Goal: Information Seeking & Learning: Learn about a topic

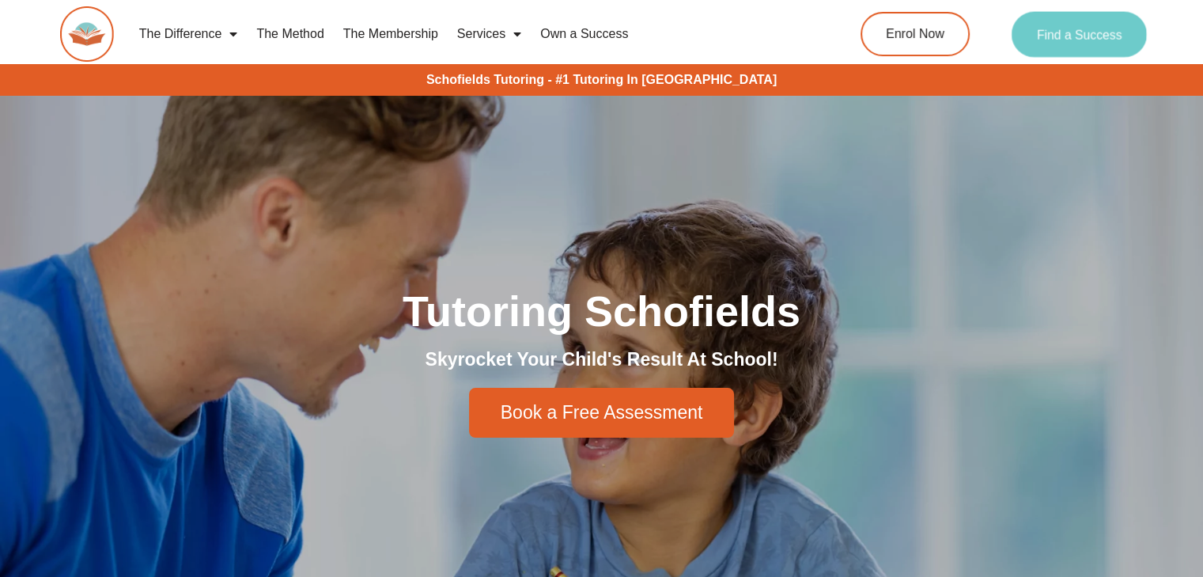
click at [1057, 36] on span "Find a Success" at bounding box center [1079, 34] width 85 height 13
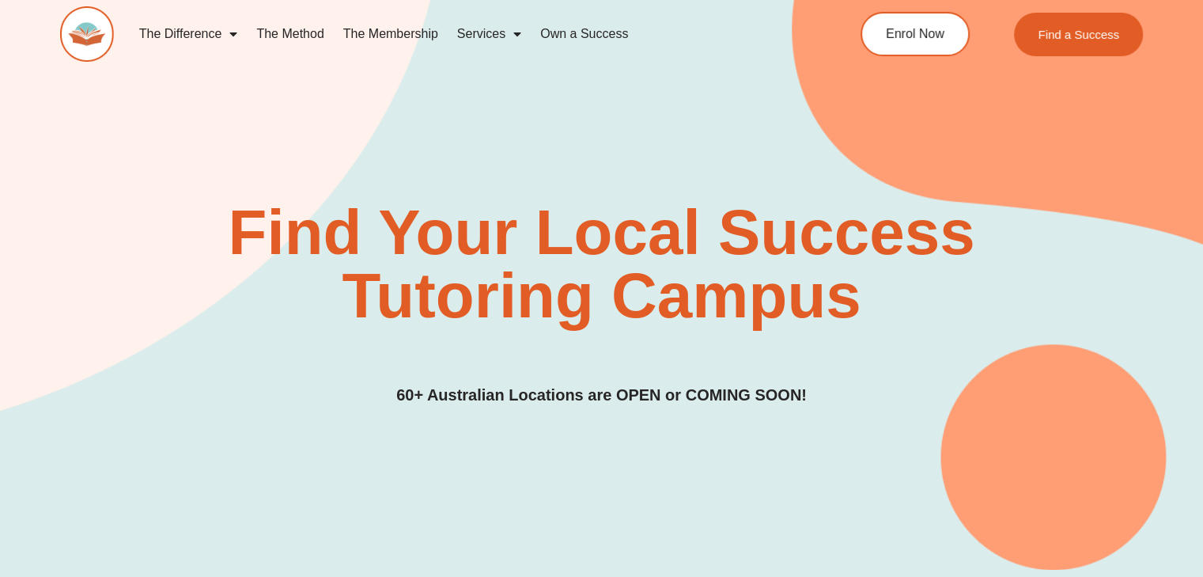
click at [297, 30] on link "The Method" at bounding box center [290, 34] width 86 height 36
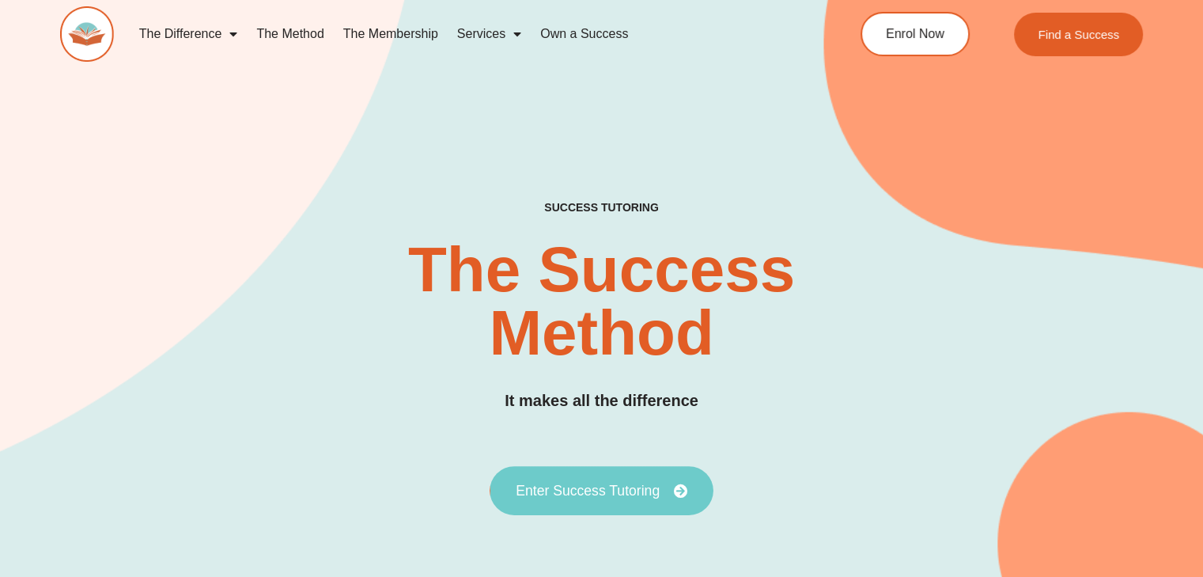
click at [553, 494] on span "Enter Success Tutoring" at bounding box center [588, 490] width 144 height 14
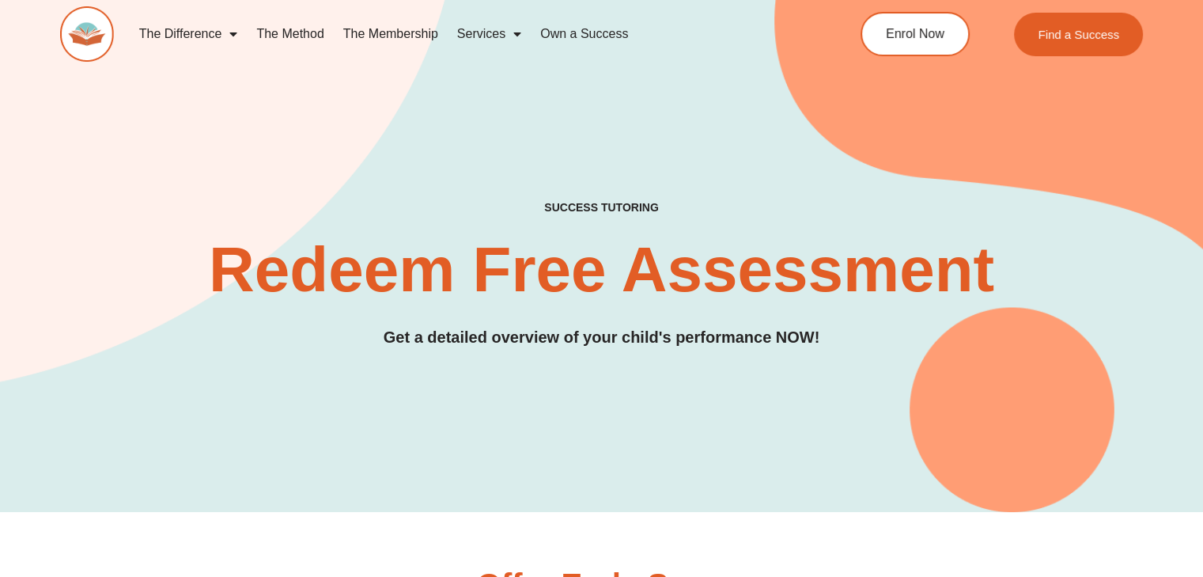
click at [365, 36] on link "The Membership" at bounding box center [391, 34] width 114 height 36
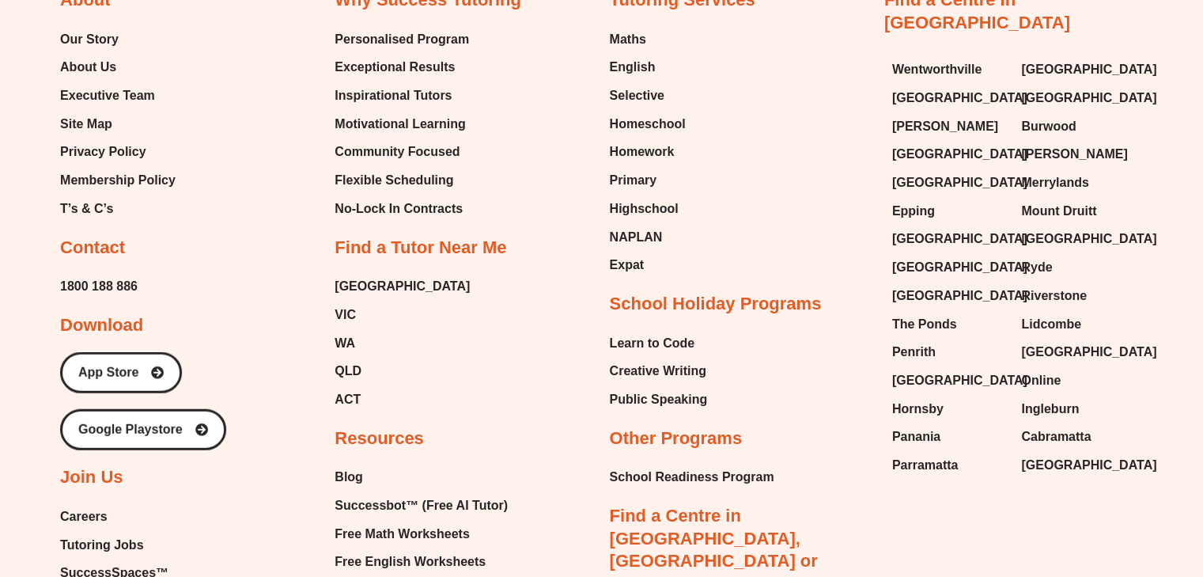
scroll to position [4112, 0]
